Goal: Task Accomplishment & Management: Use online tool/utility

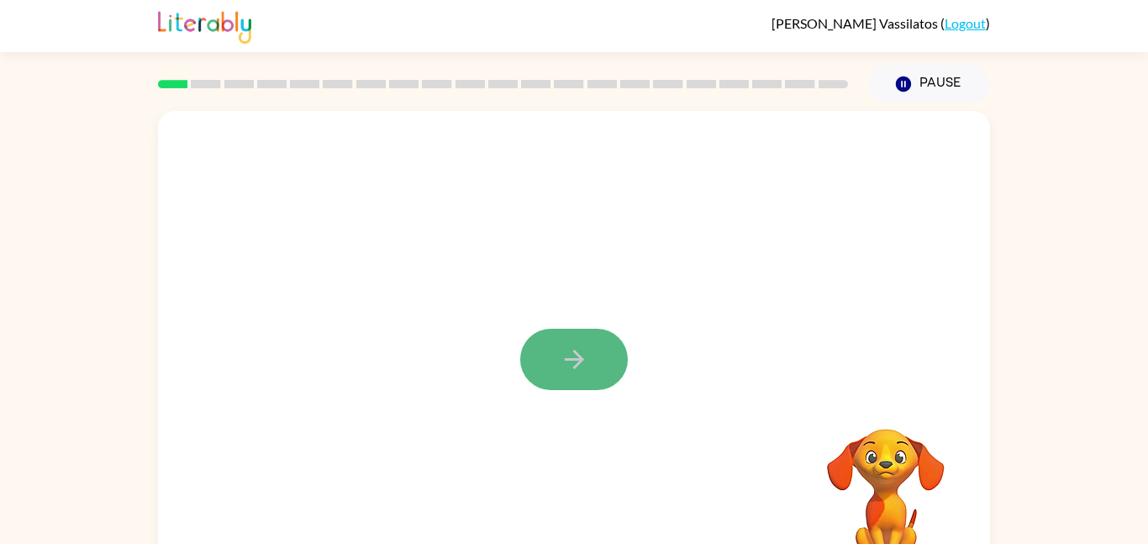
click at [582, 375] on button "button" at bounding box center [574, 359] width 108 height 61
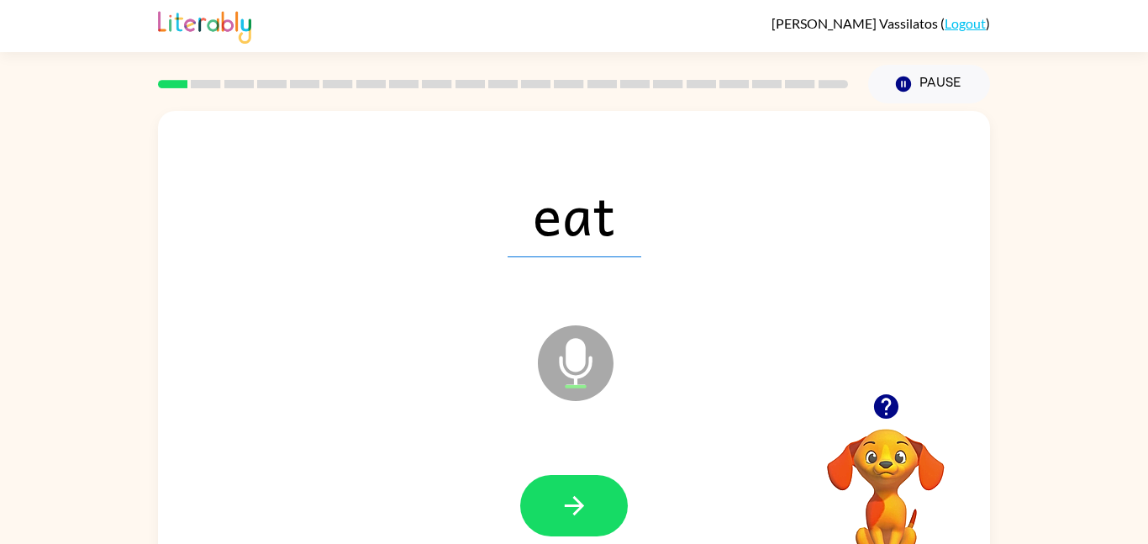
click at [536, 501] on button "button" at bounding box center [574, 505] width 108 height 61
click at [556, 500] on div at bounding box center [574, 505] width 108 height 61
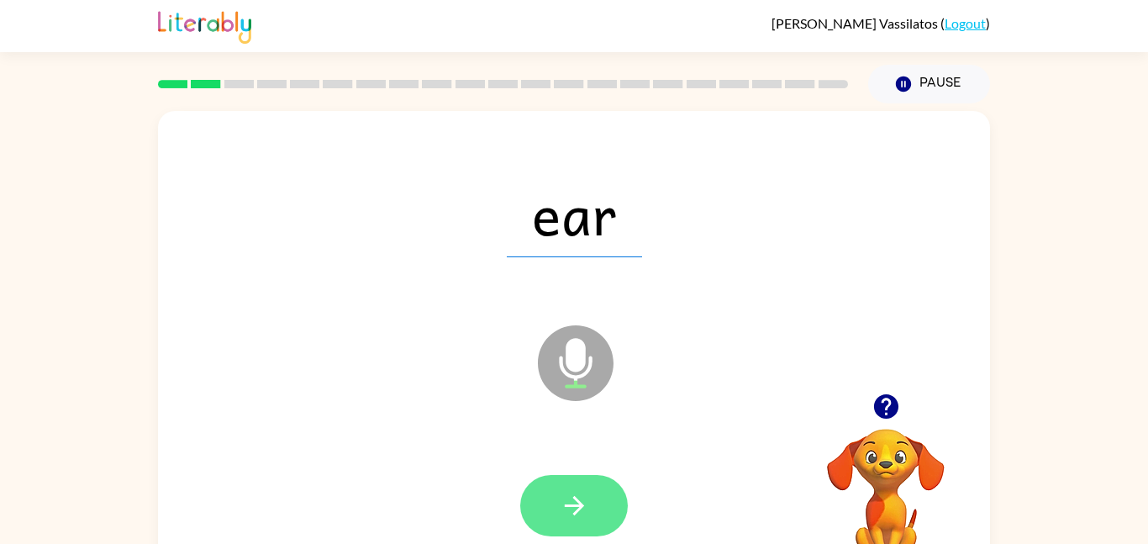
click at [524, 505] on button "button" at bounding box center [574, 505] width 108 height 61
click at [557, 500] on button "button" at bounding box center [574, 505] width 108 height 61
click at [591, 516] on button "button" at bounding box center [574, 505] width 108 height 61
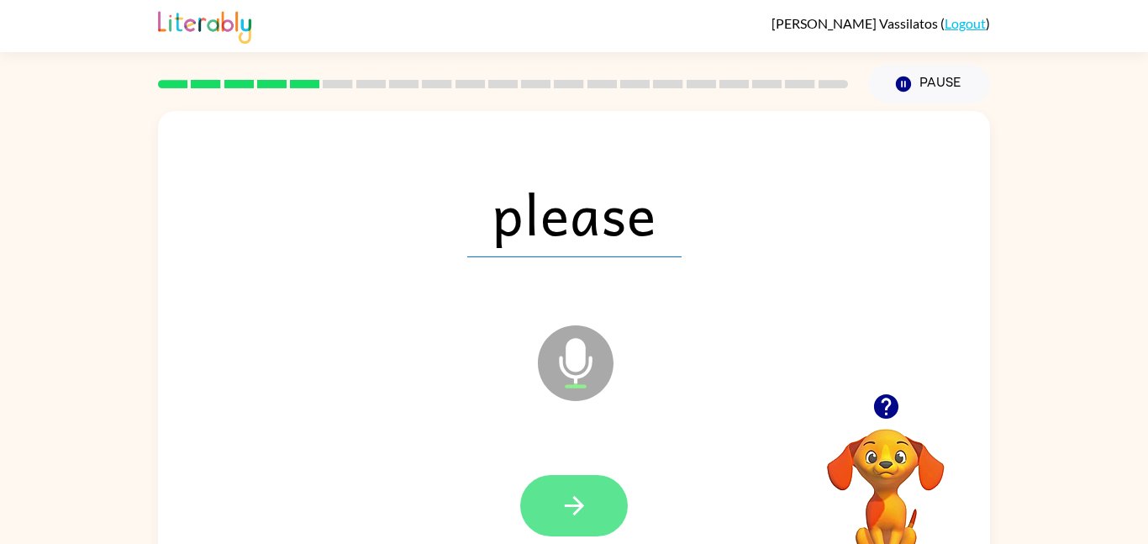
click at [590, 493] on button "button" at bounding box center [574, 505] width 108 height 61
click at [577, 534] on button "button" at bounding box center [574, 505] width 108 height 61
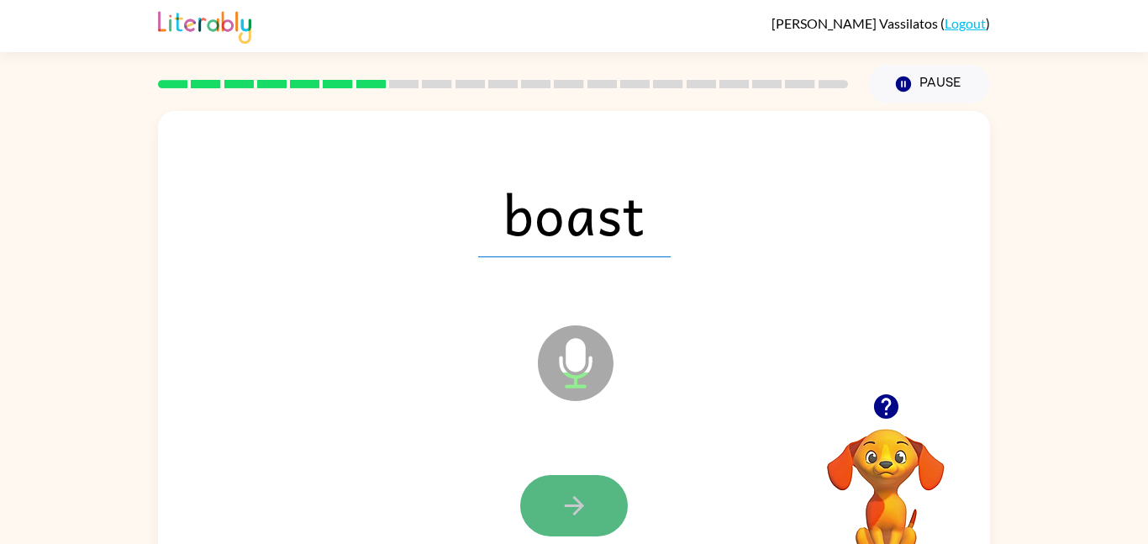
click at [580, 509] on icon "button" at bounding box center [574, 505] width 29 height 29
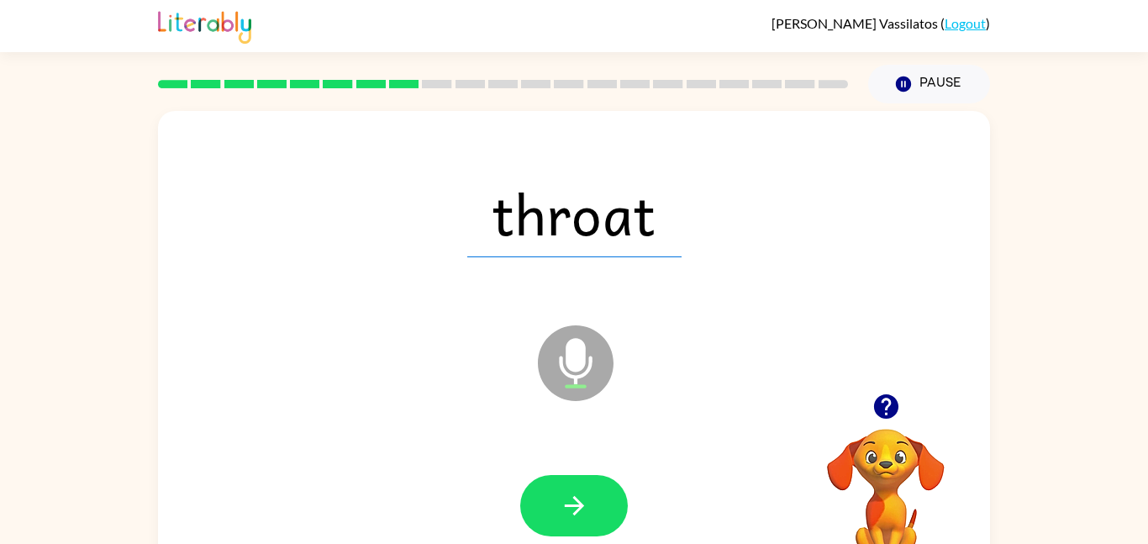
click at [580, 509] on icon "button" at bounding box center [574, 505] width 29 height 29
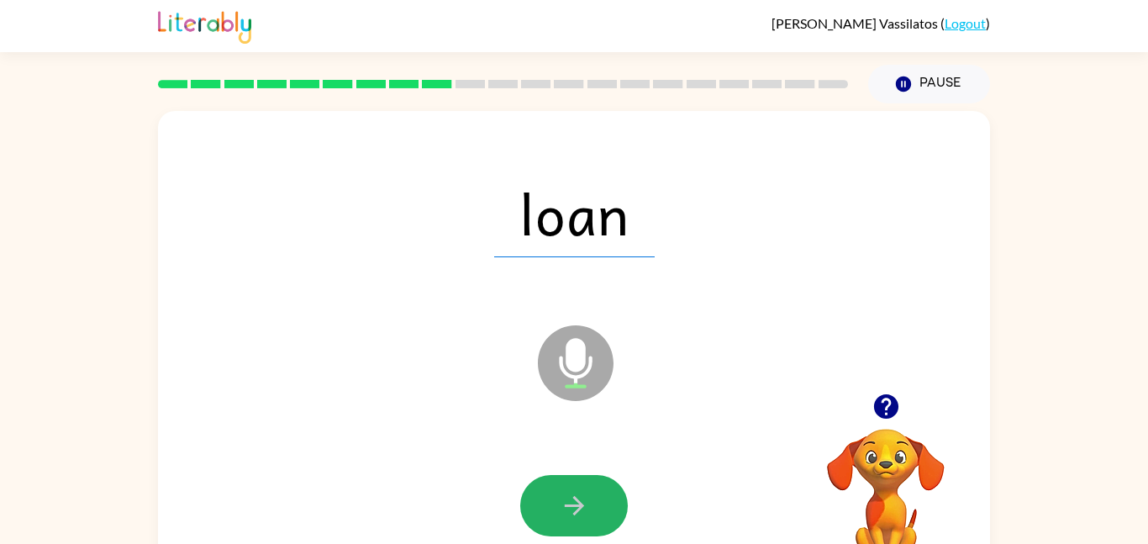
click at [580, 509] on icon "button" at bounding box center [574, 505] width 29 height 29
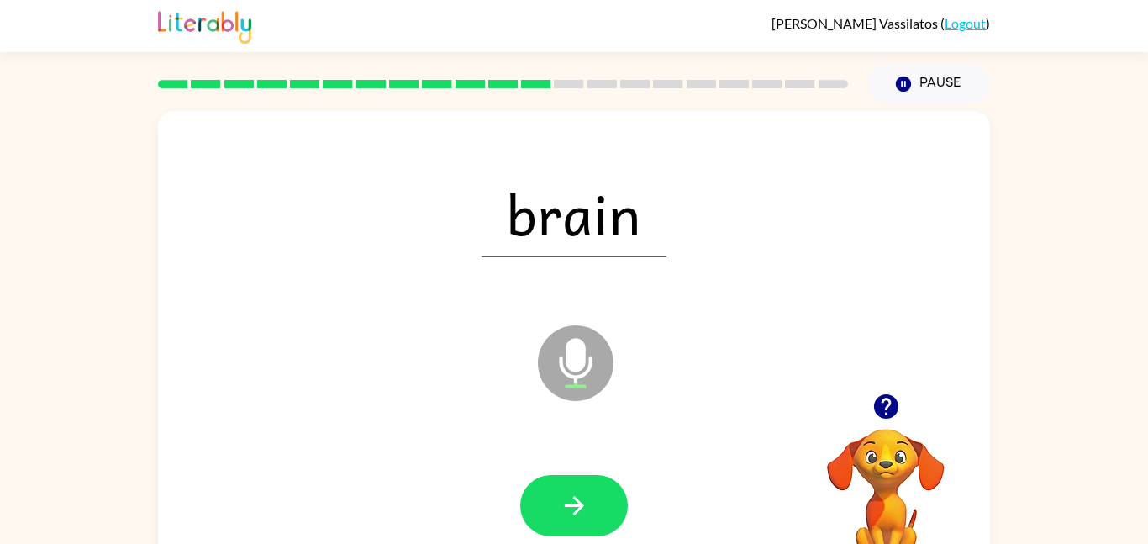
click at [580, 509] on icon "button" at bounding box center [574, 505] width 29 height 29
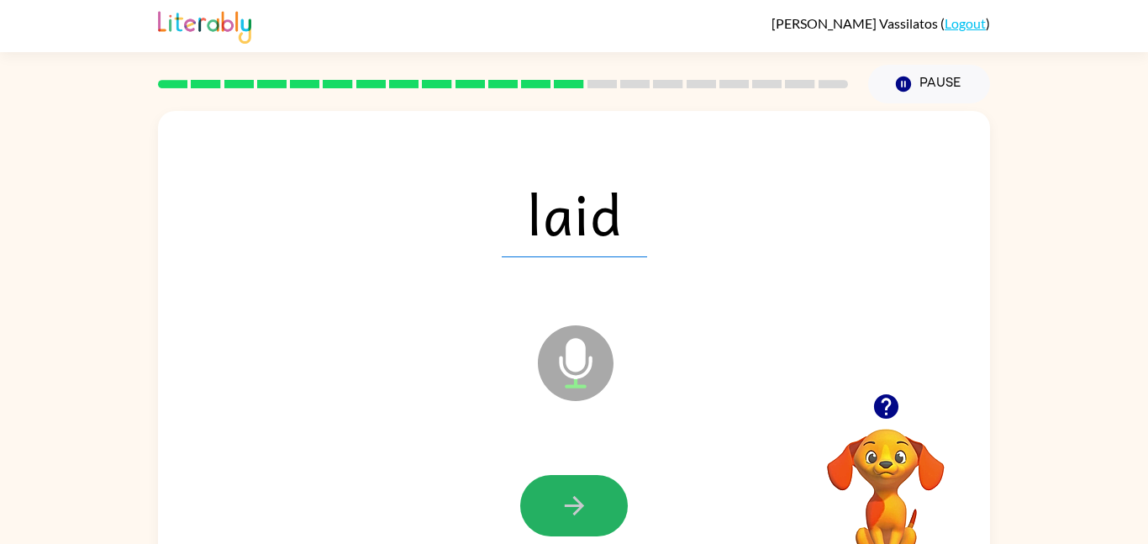
click at [580, 509] on icon "button" at bounding box center [574, 505] width 29 height 29
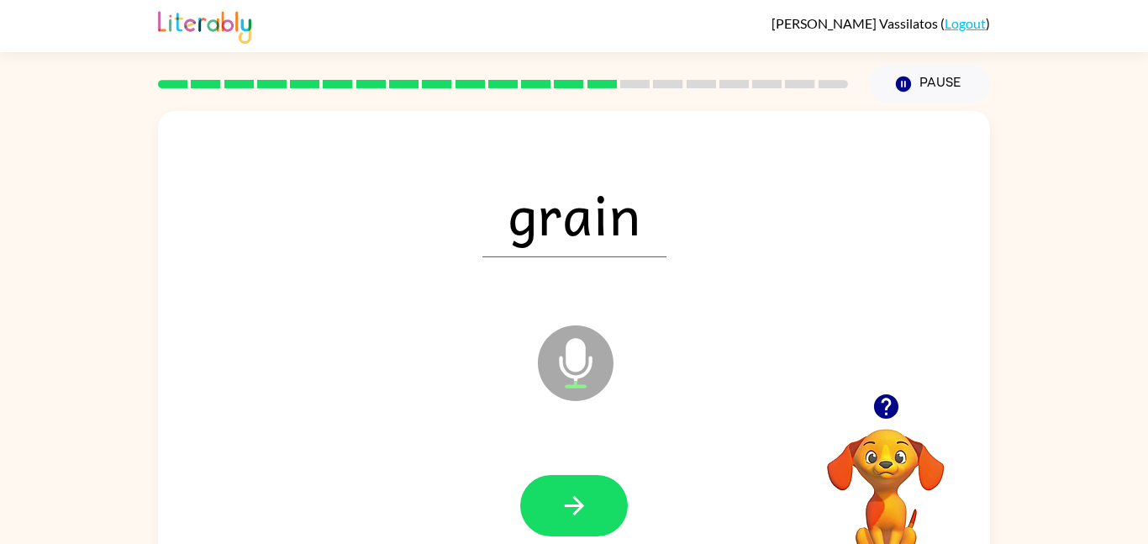
click at [580, 509] on icon "button" at bounding box center [574, 505] width 29 height 29
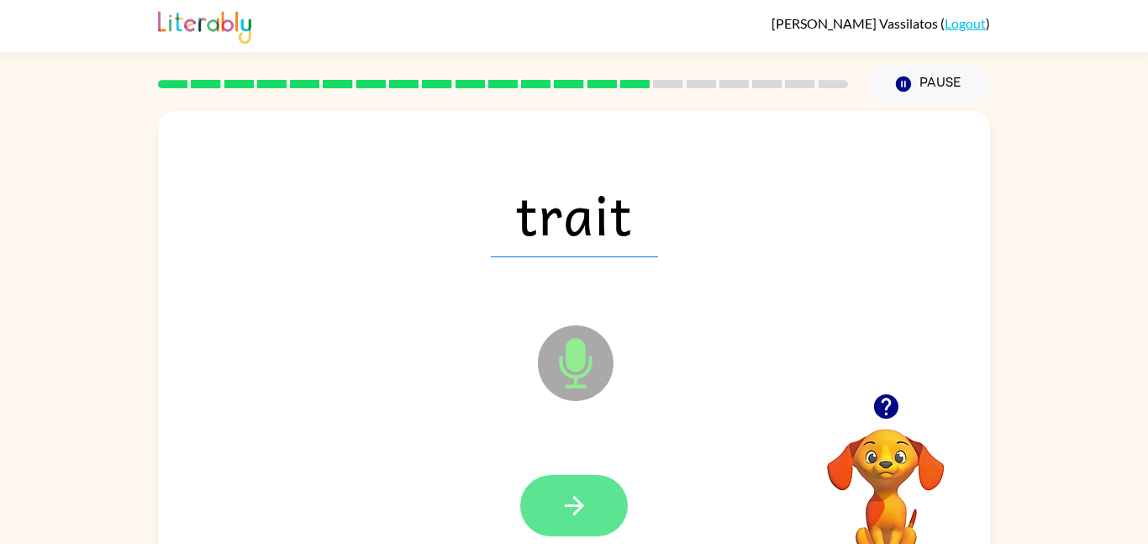
click at [572, 502] on icon "button" at bounding box center [574, 505] width 29 height 29
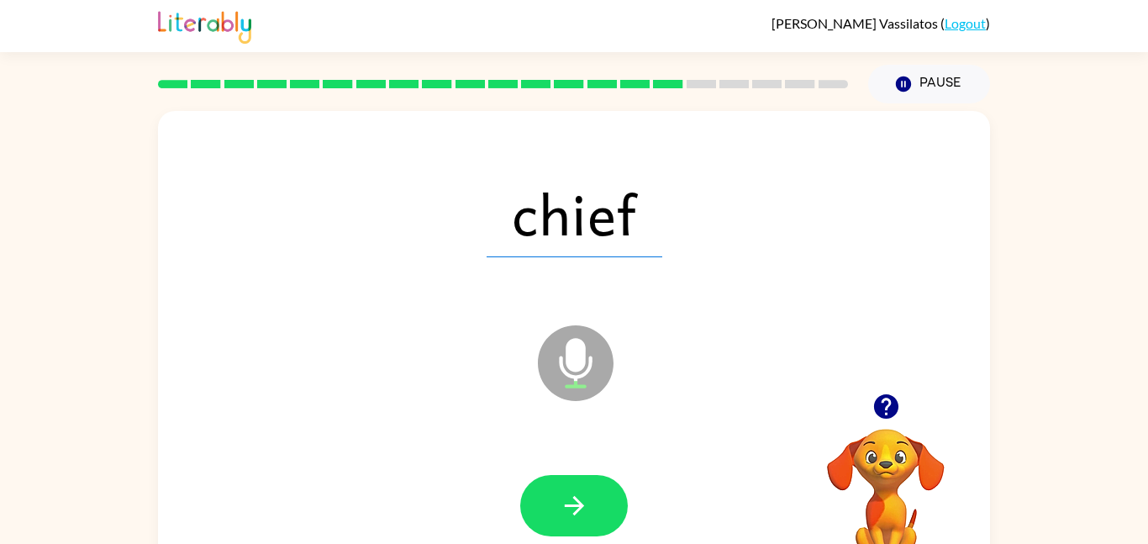
click at [572, 502] on icon "button" at bounding box center [574, 505] width 29 height 29
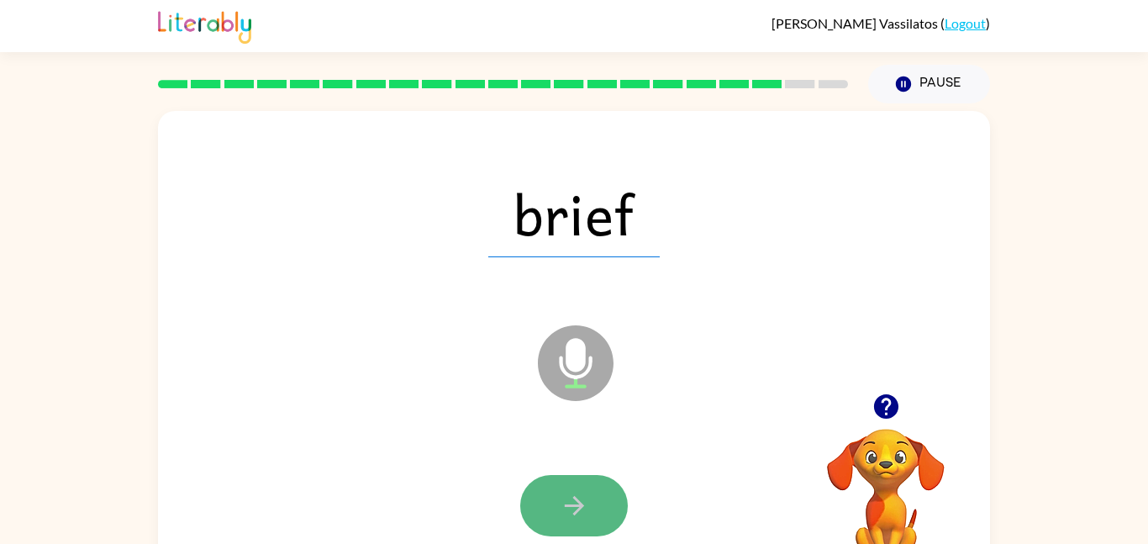
click at [572, 526] on button "button" at bounding box center [574, 505] width 108 height 61
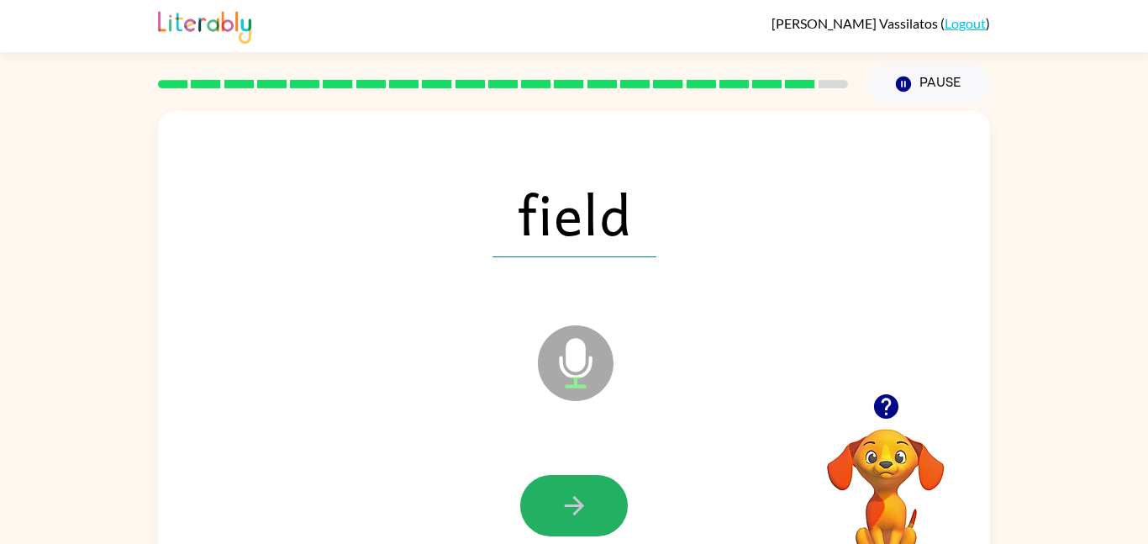
click at [572, 526] on button "button" at bounding box center [574, 505] width 108 height 61
